Goal: Find specific page/section: Find specific page/section

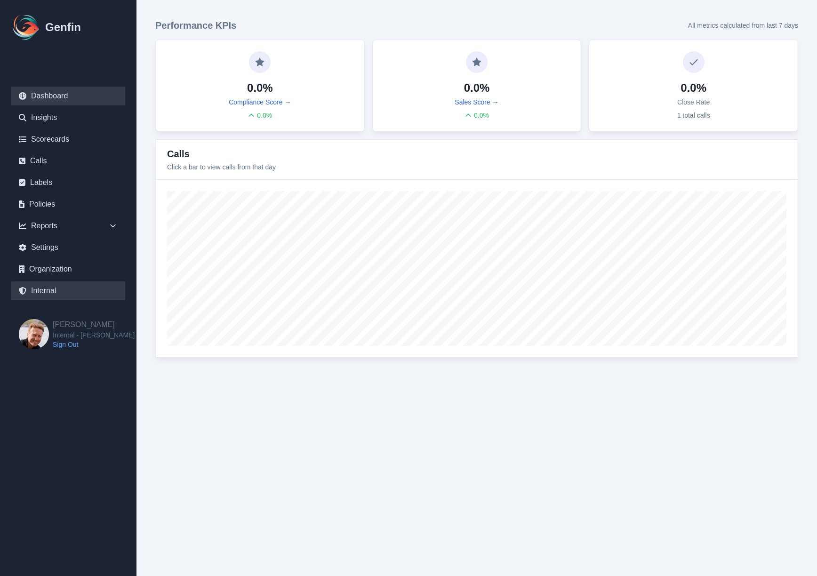
click at [42, 290] on link "Internal" at bounding box center [68, 290] width 114 height 19
select select "paid"
select select "7"
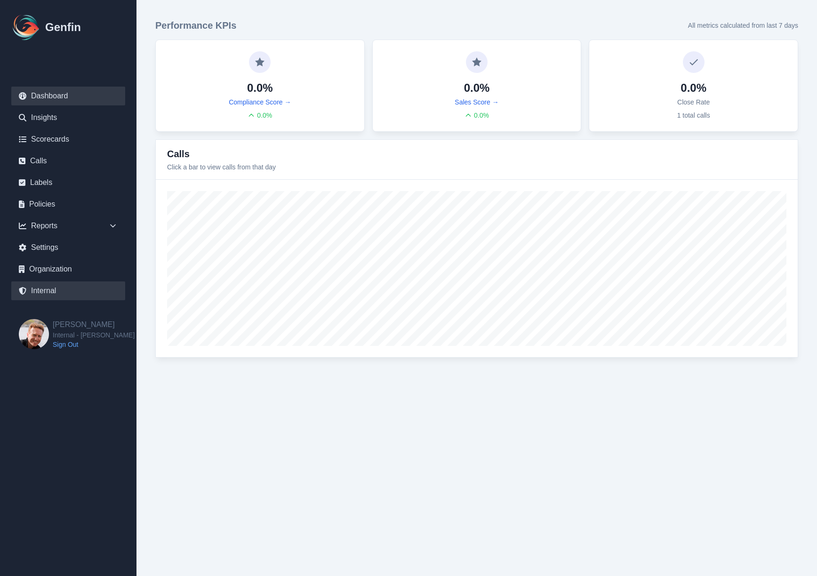
select select "7"
select select "paid"
select select "7"
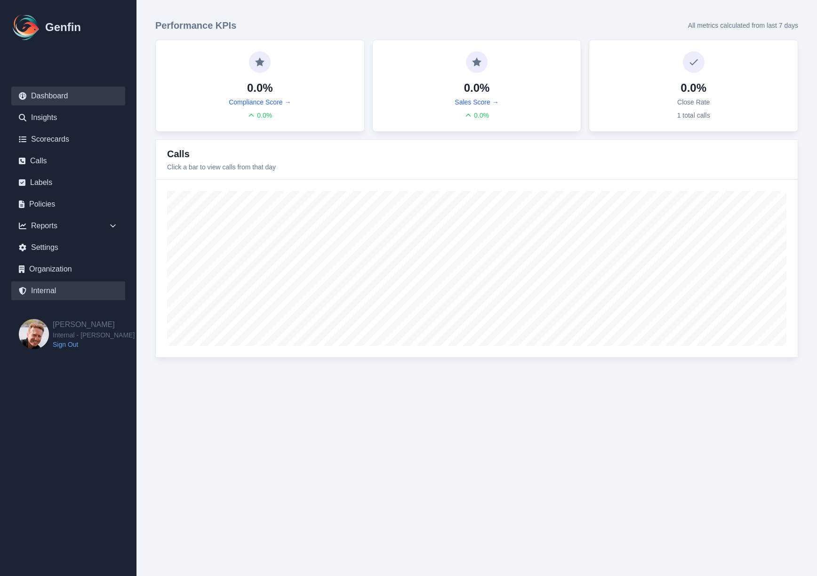
select select "7"
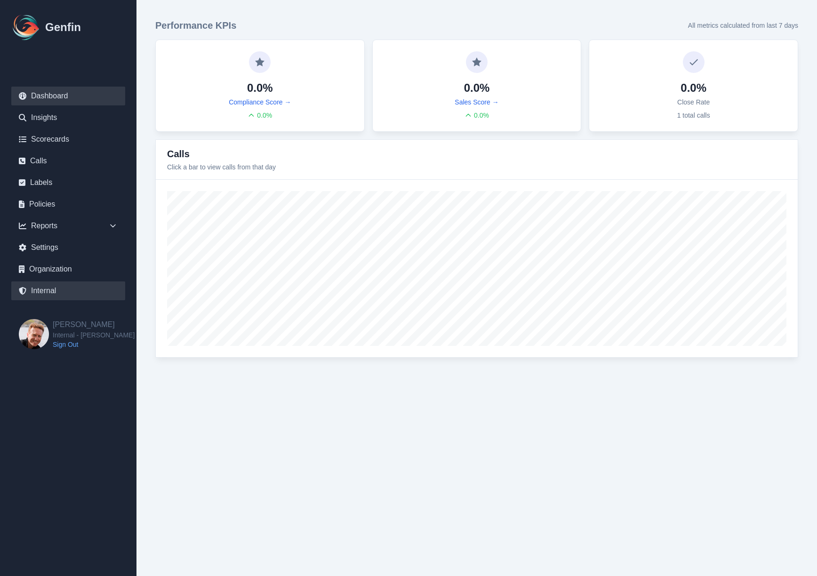
select select "7"
select select "paid"
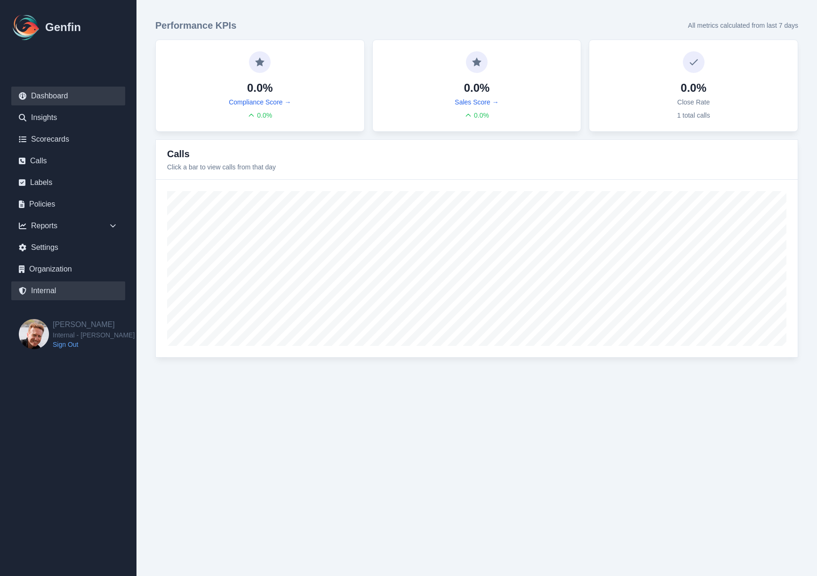
select select "7"
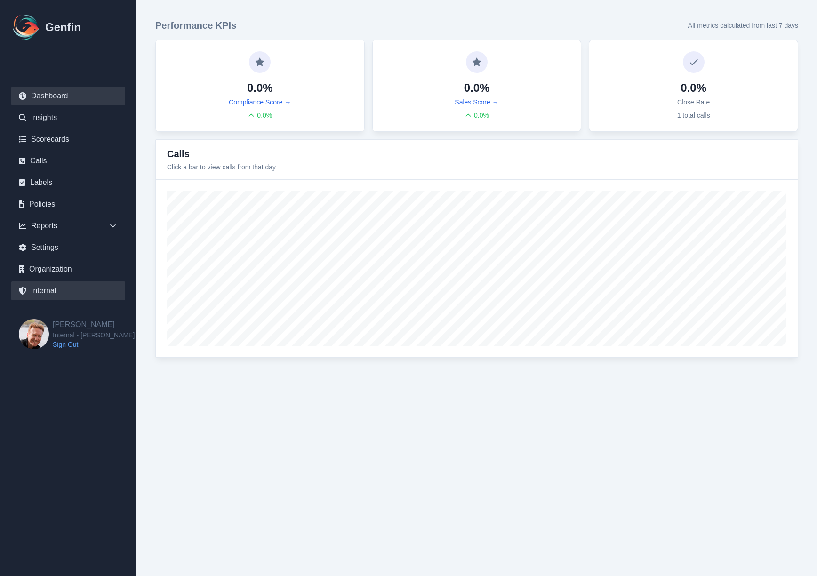
select select "7"
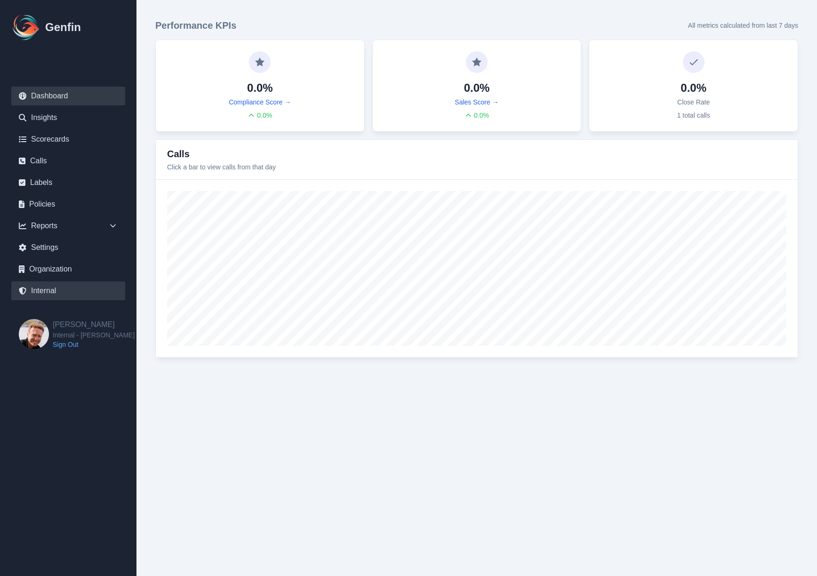
select select "7"
select select "paid"
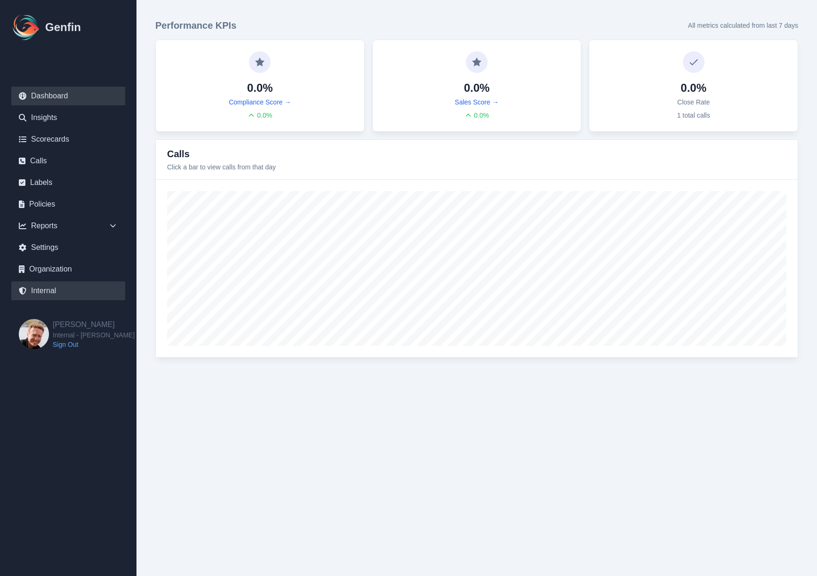
select select "7"
select select "paid"
select select "7"
select select "paid"
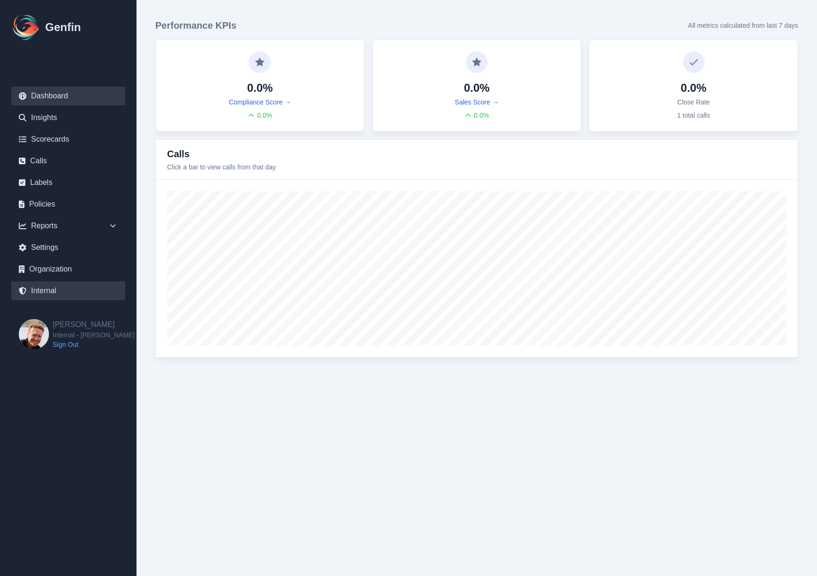
select select "7"
select select "paid"
select select "7"
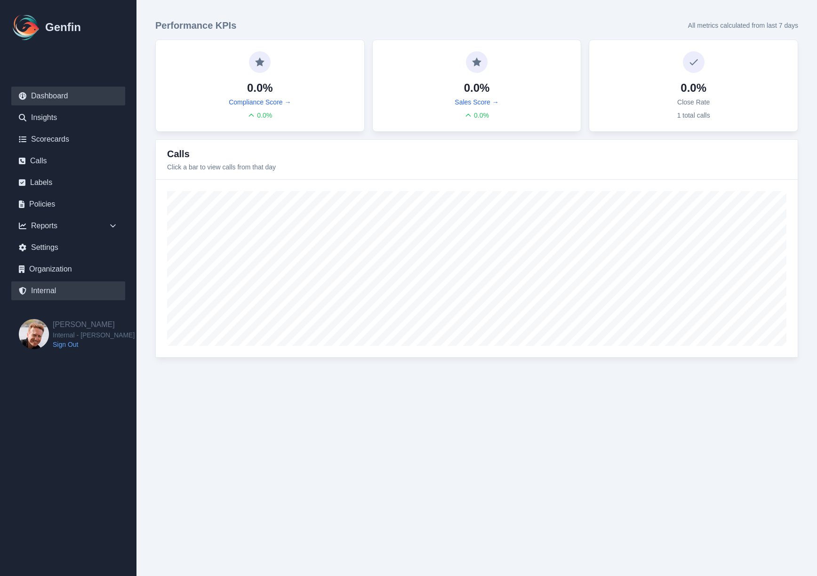
select select "7"
select select "paid"
select select "7"
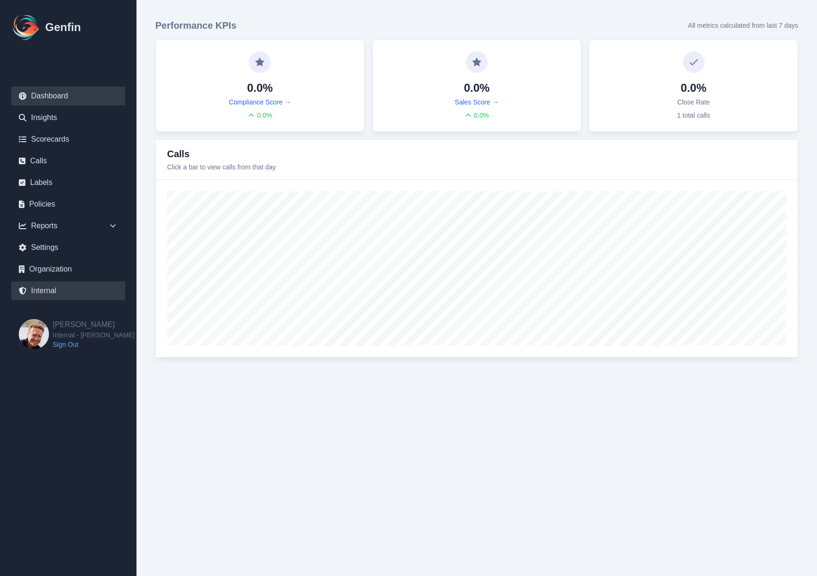
select select "paid"
select select "7"
select select "paid"
select select "7"
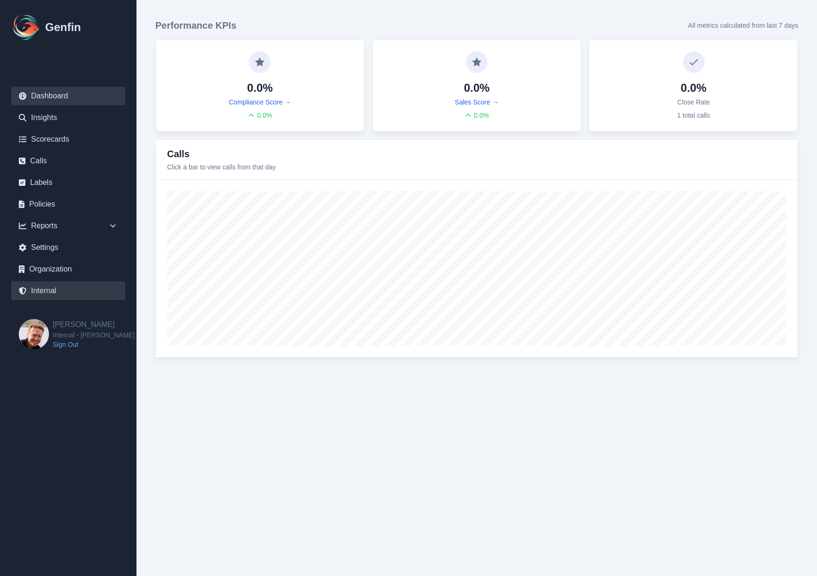
select select "paid"
select select "7"
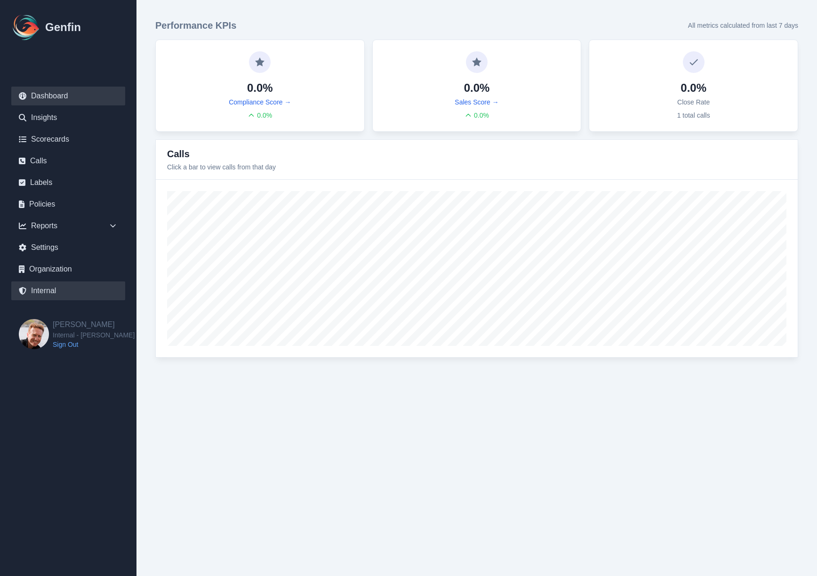
select select "7"
select select "paid"
select select "7"
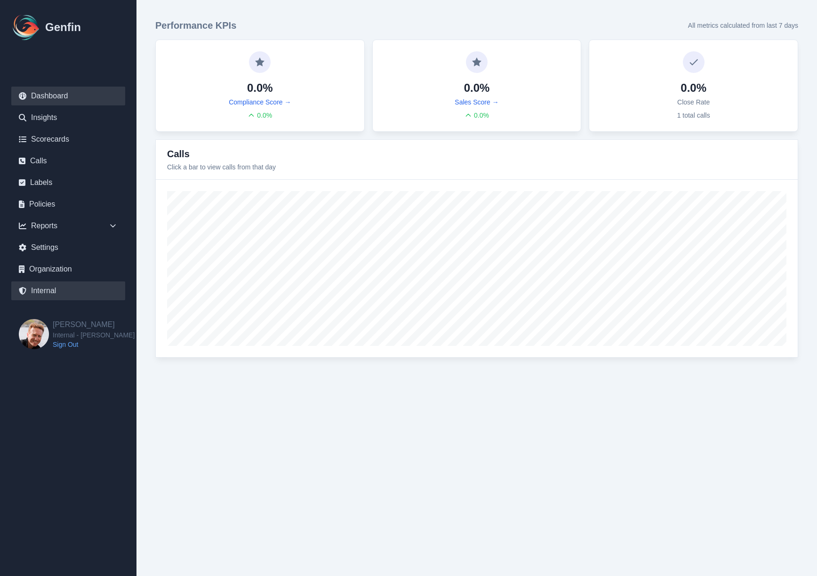
select select "7"
select select "paid"
select select "7"
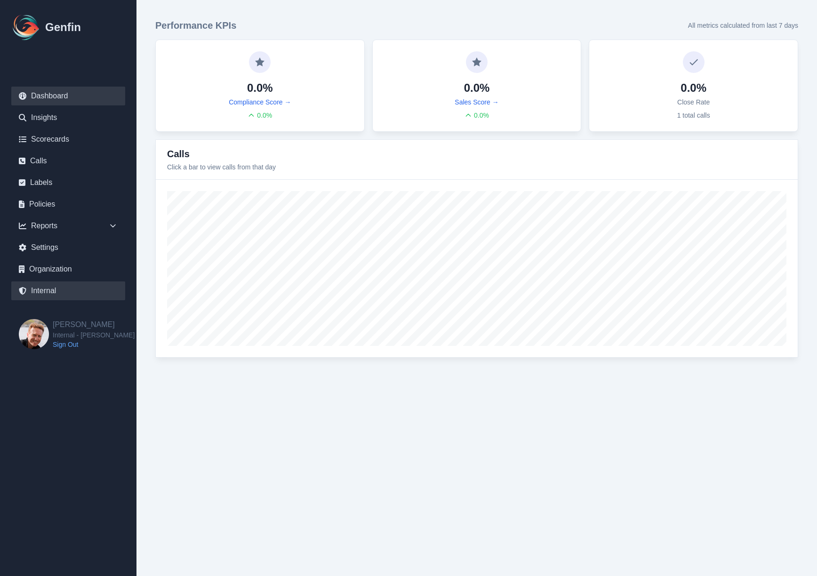
select select "7"
select select "paid"
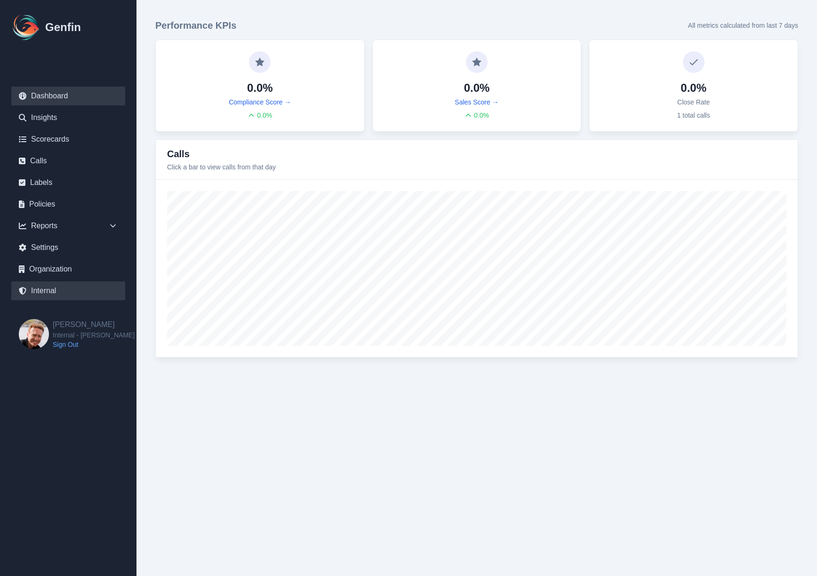
select select "7"
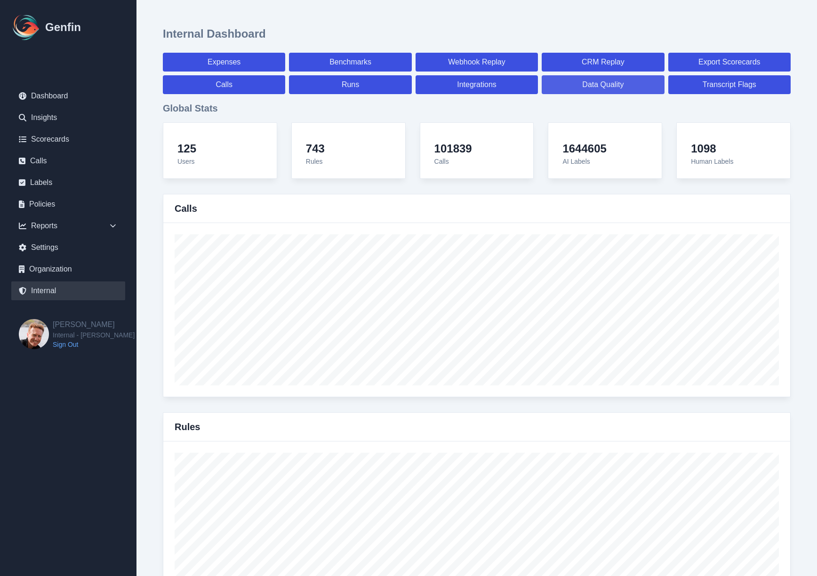
click at [636, 85] on link "Data Quality" at bounding box center [603, 84] width 122 height 19
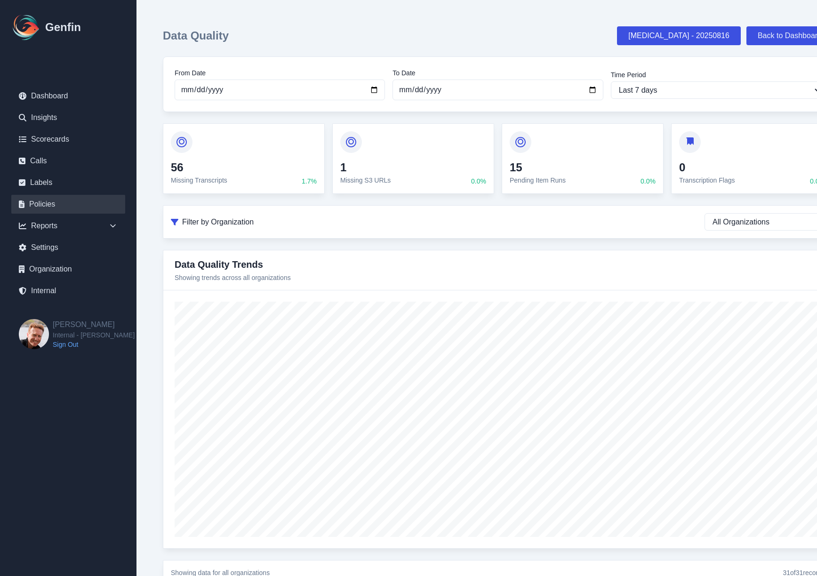
scroll to position [0, 0]
click at [41, 162] on link "Calls" at bounding box center [68, 161] width 114 height 19
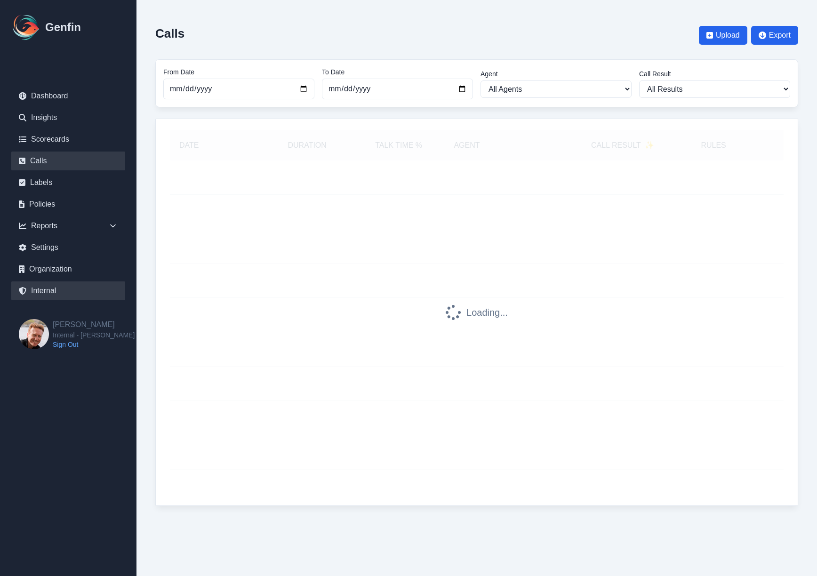
click at [42, 290] on link "Internal" at bounding box center [68, 290] width 114 height 19
select select "paid"
select select "7"
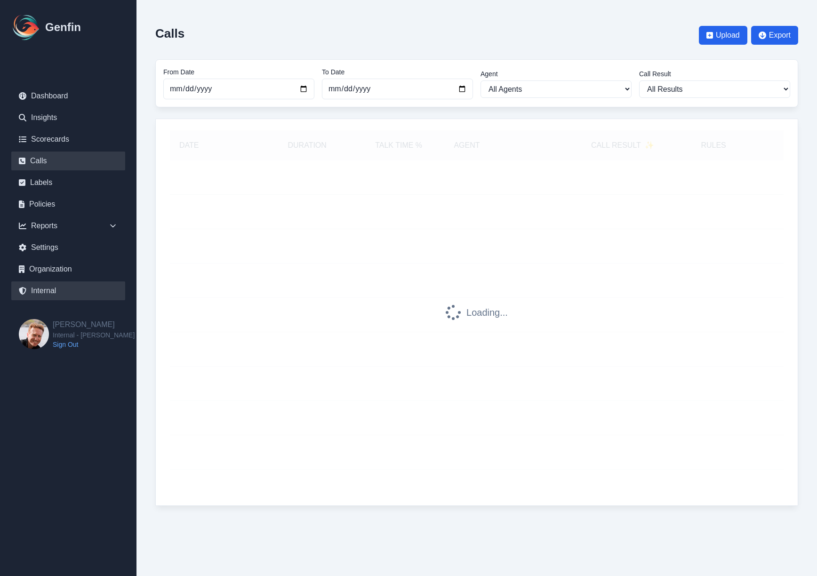
select select "7"
select select "paid"
select select "7"
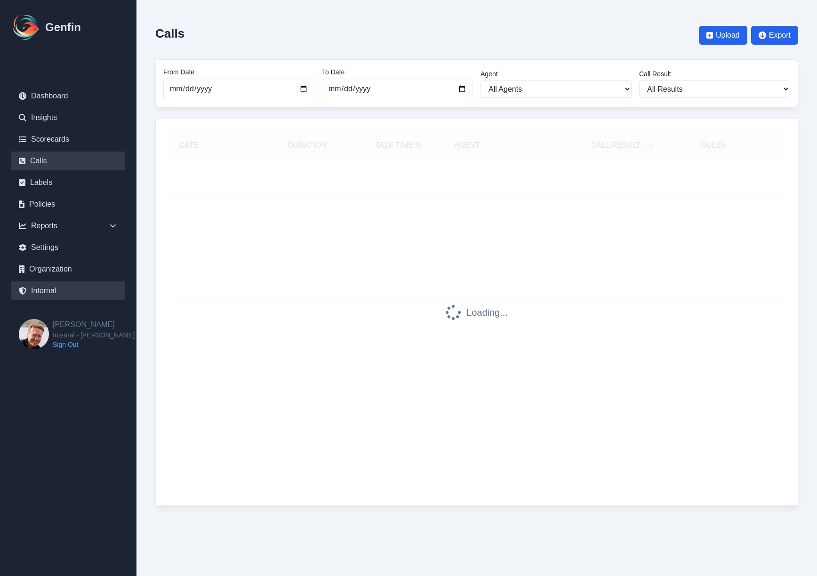
select select "7"
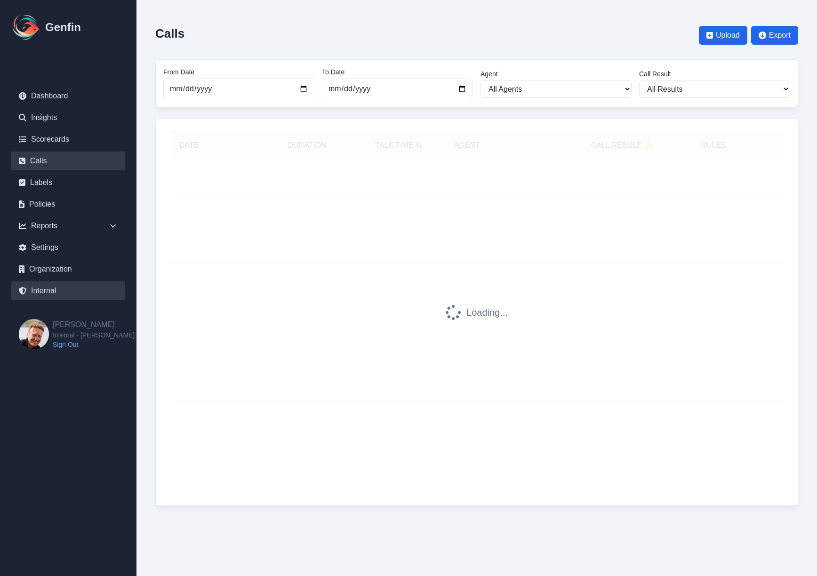
select select "7"
select select "paid"
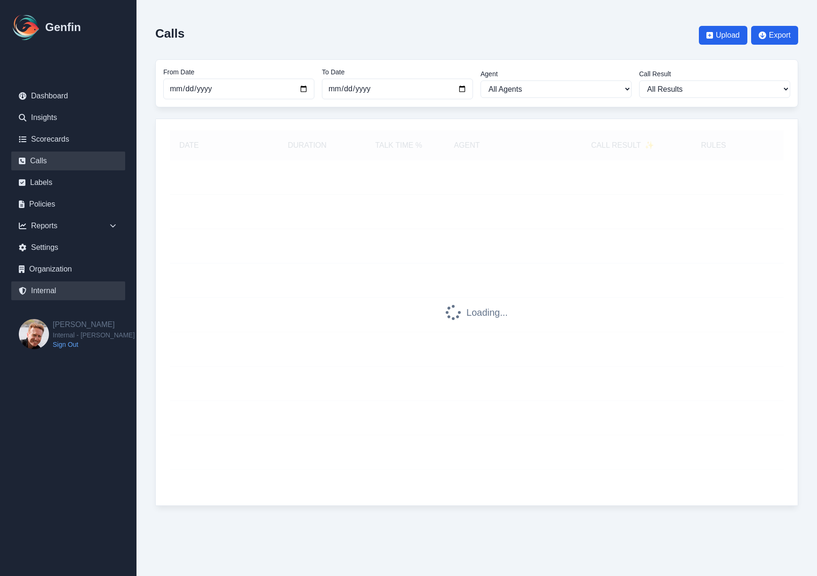
select select "7"
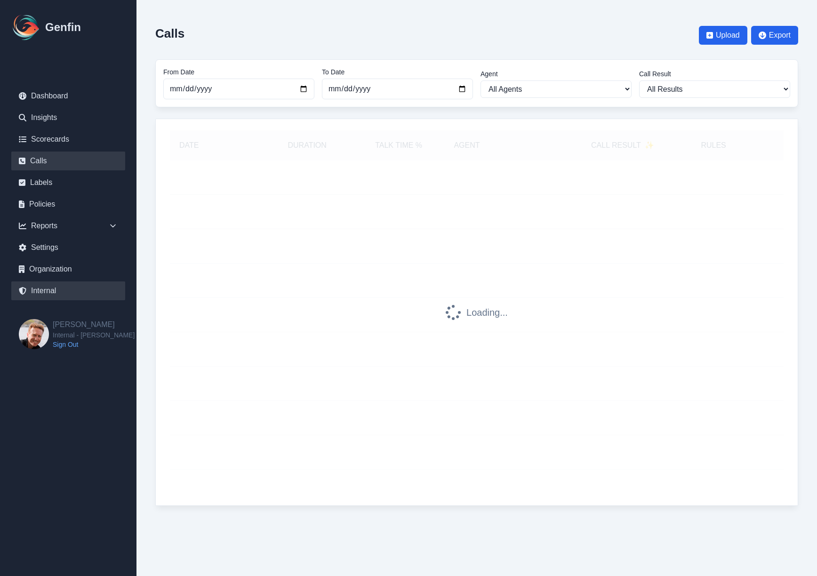
select select "7"
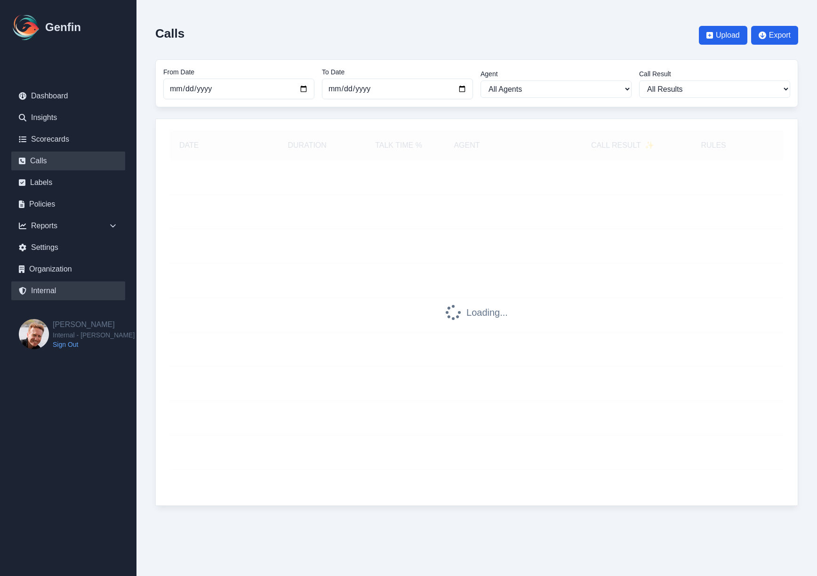
select select "7"
select select "paid"
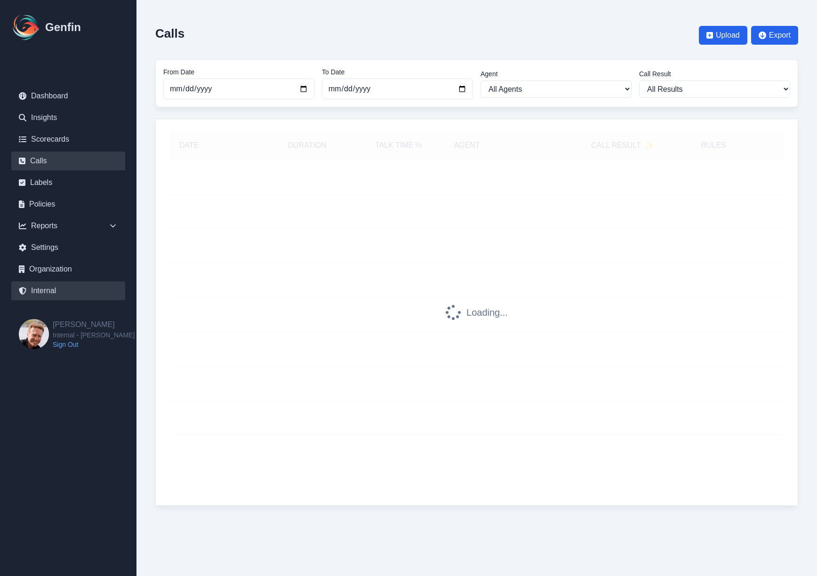
select select "7"
select select "paid"
select select "7"
select select "paid"
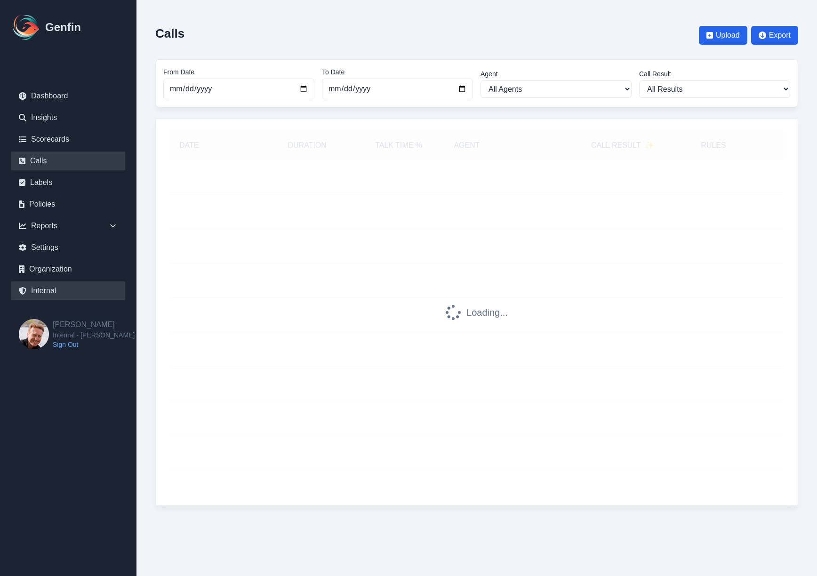
select select "7"
select select "paid"
select select "7"
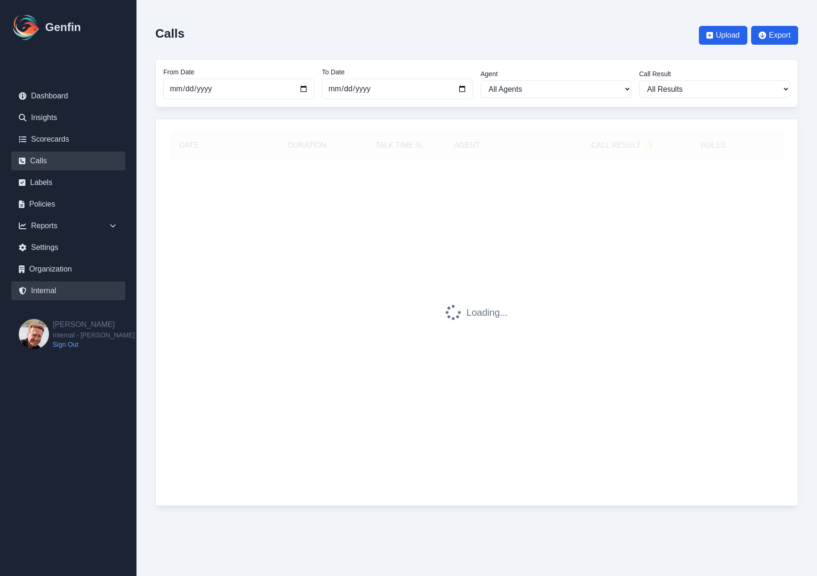
select select "7"
select select "paid"
select select "7"
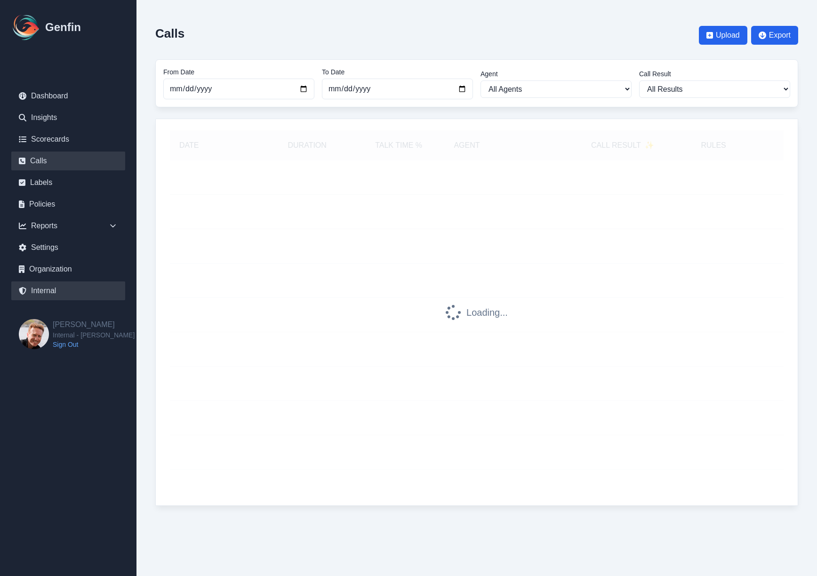
select select "paid"
select select "7"
select select "paid"
select select "7"
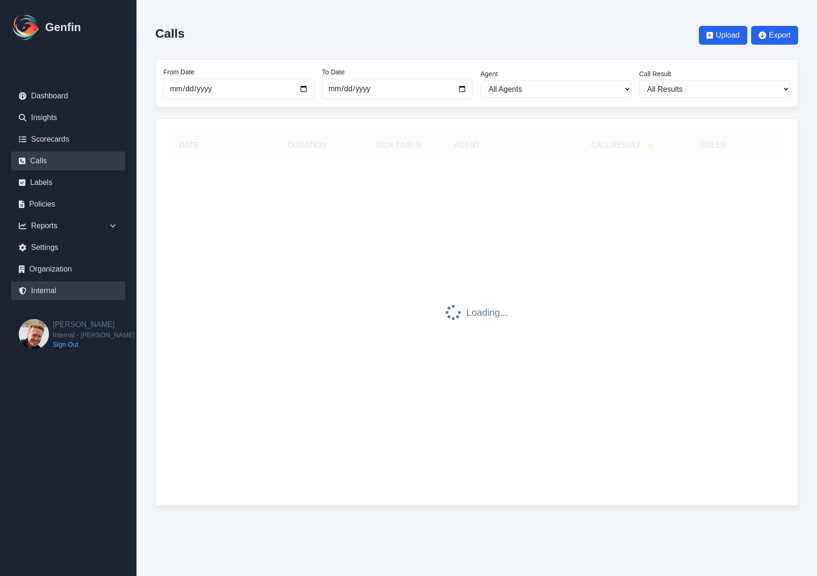
select select "paid"
select select "7"
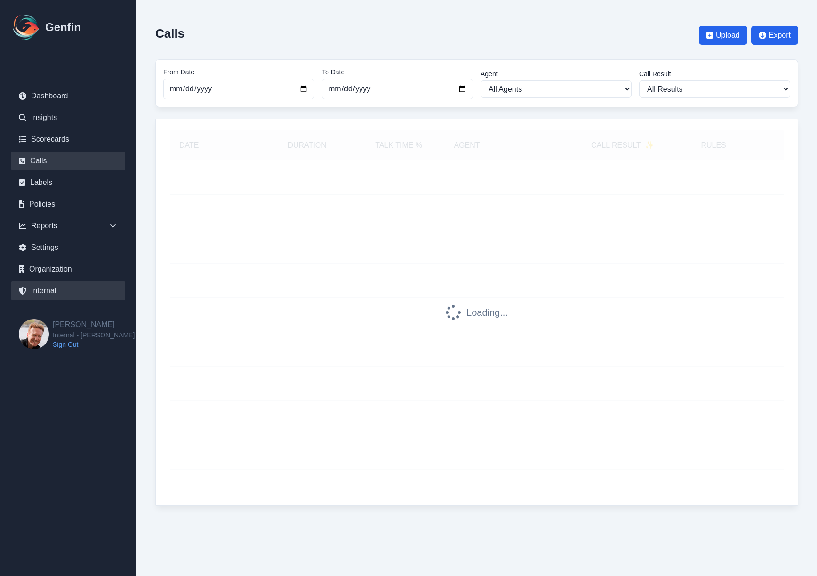
select select "7"
select select "paid"
select select "7"
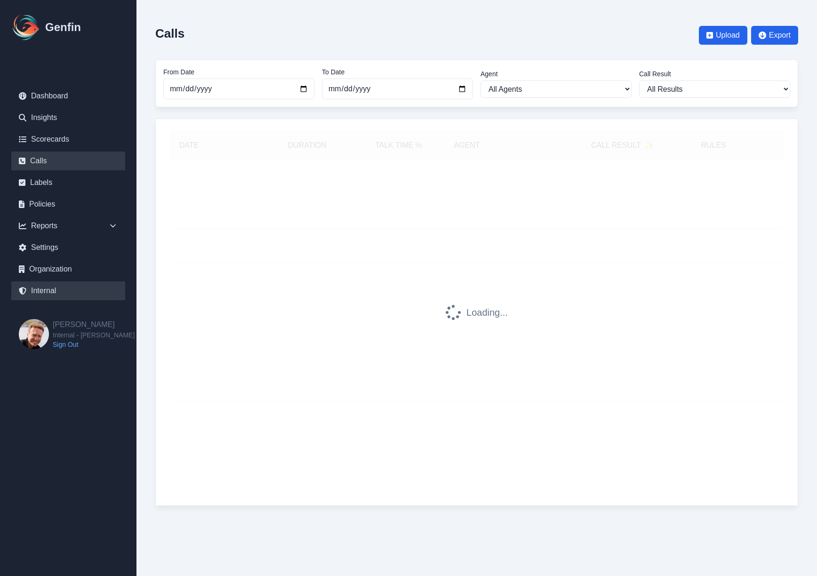
select select "7"
select select "paid"
select select "7"
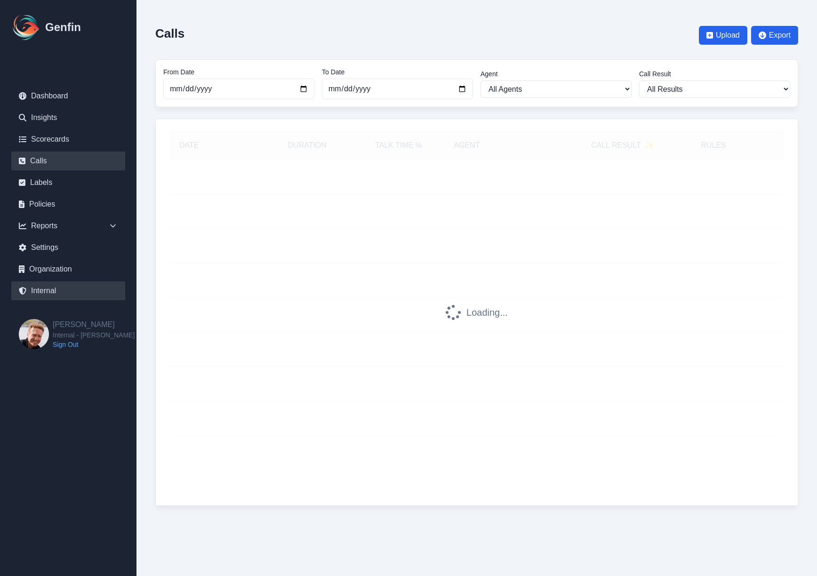
select select "7"
select select "paid"
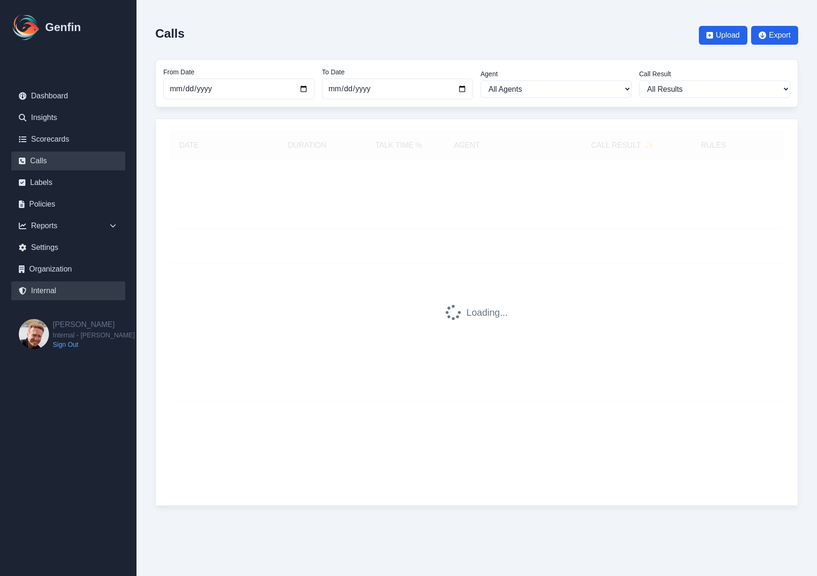
select select "7"
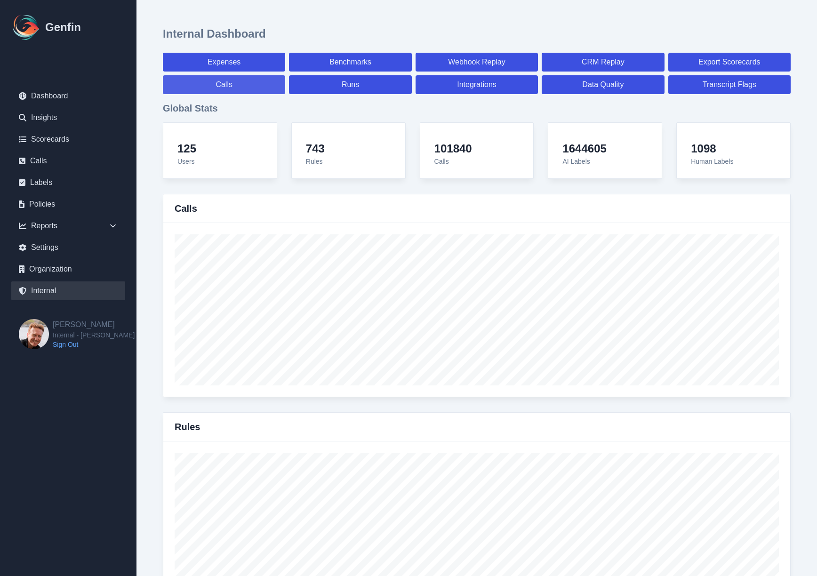
click at [235, 80] on link "Calls" at bounding box center [224, 84] width 122 height 19
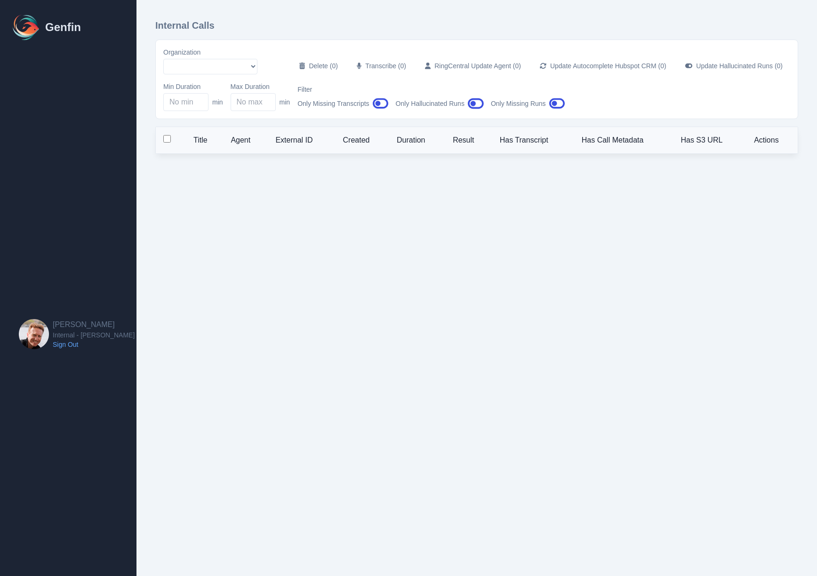
select select "51"
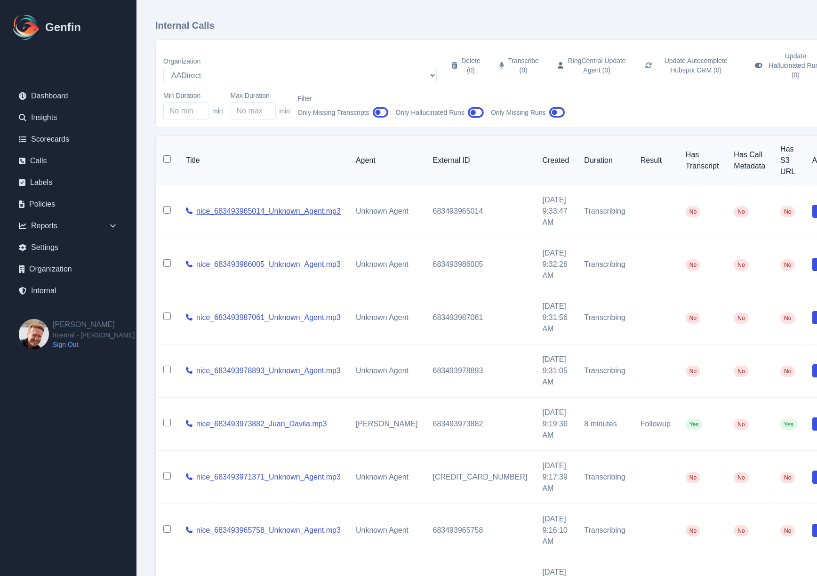
click at [248, 206] on link "nice_683493965014_Unknown_Agent.mp3" at bounding box center [268, 211] width 144 height 11
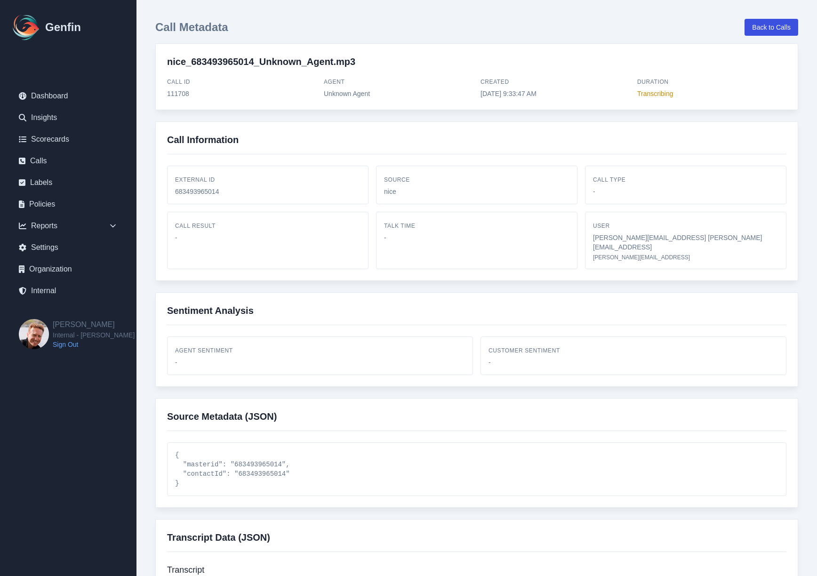
scroll to position [202, 0]
